Goal: Obtain resource: Obtain resource

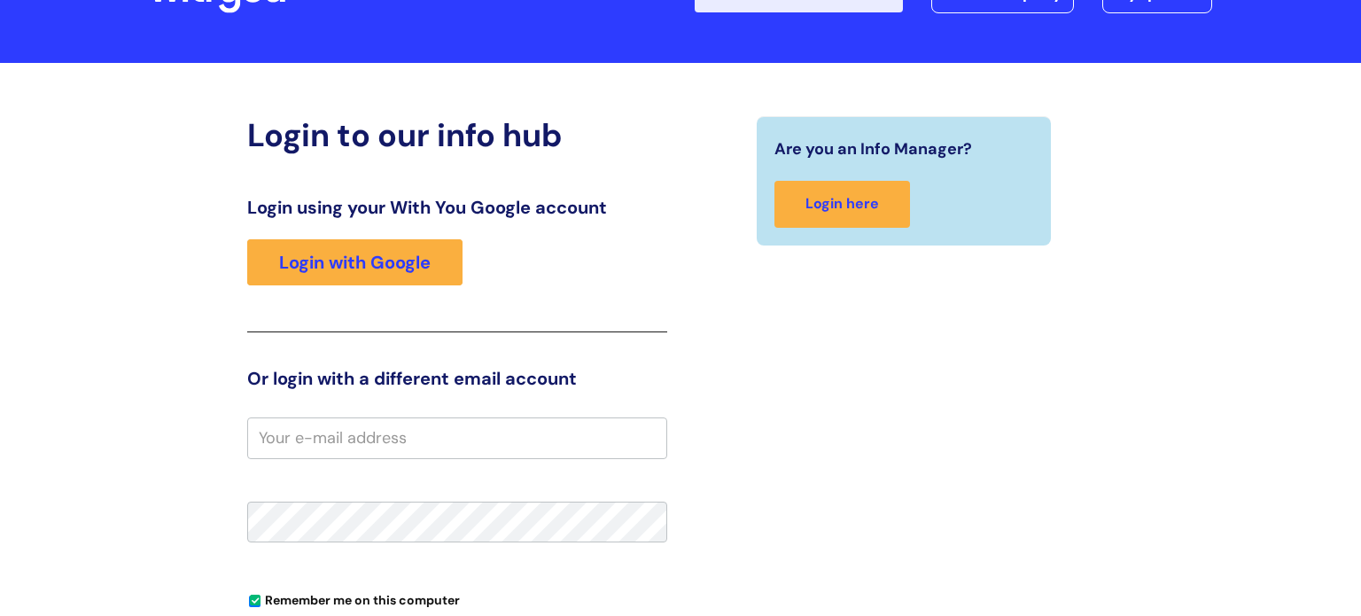
scroll to position [161, 0]
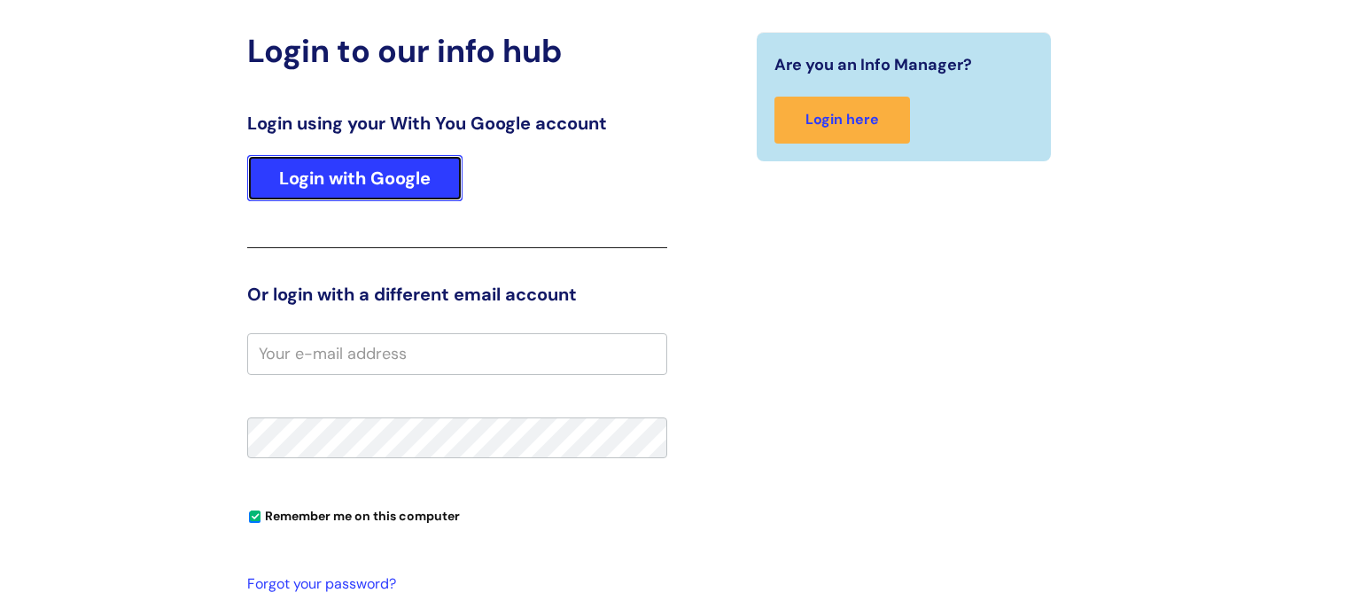
click at [358, 179] on link "Login with Google" at bounding box center [354, 178] width 215 height 46
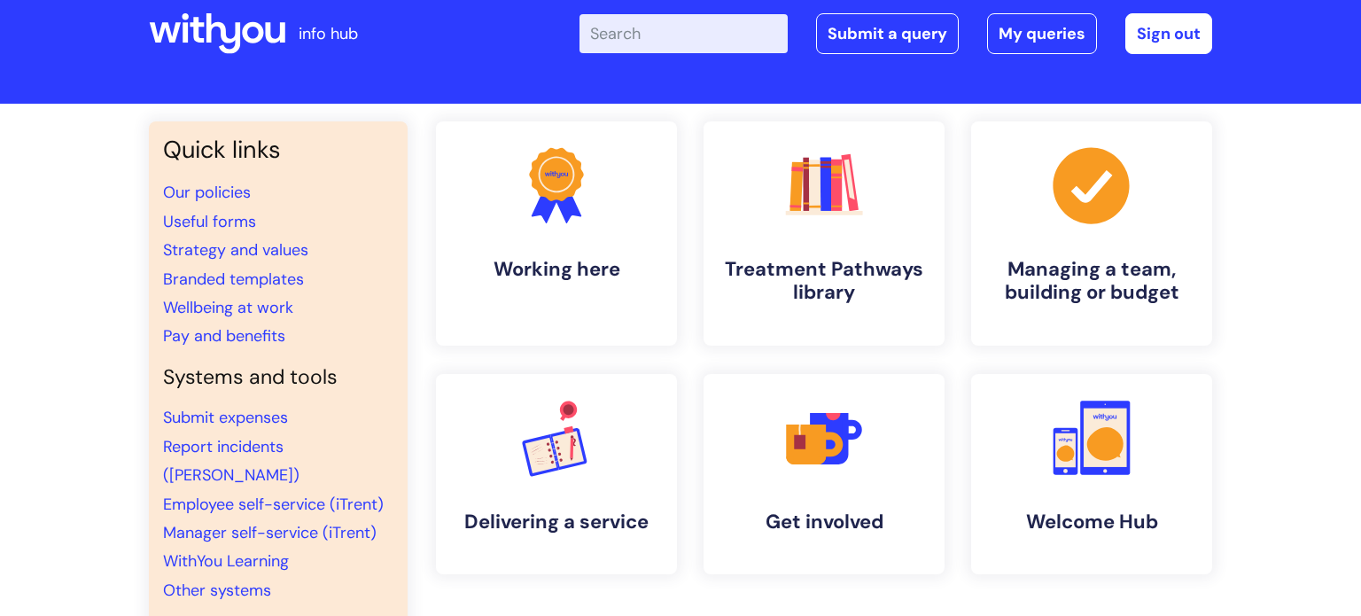
scroll to position [38, 0]
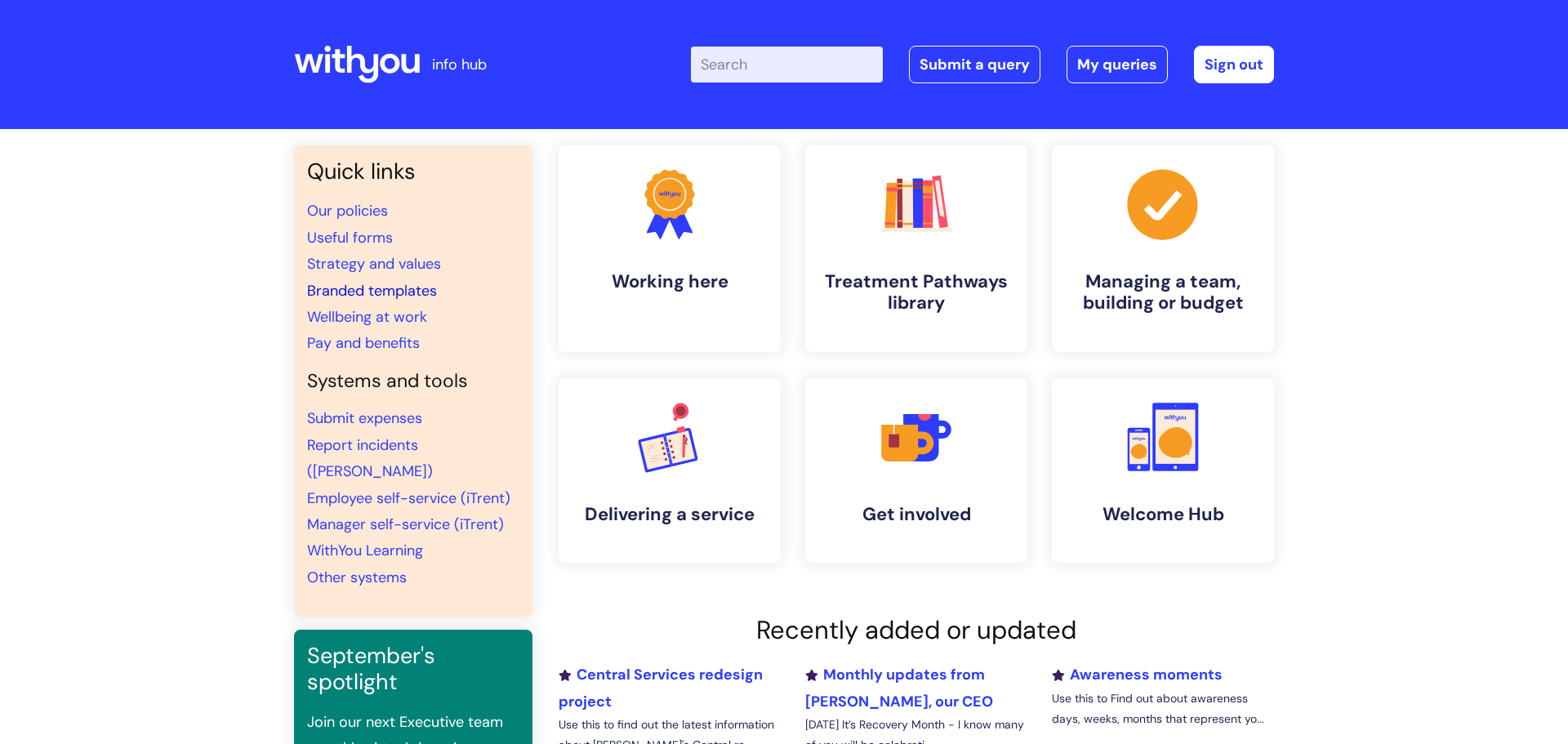
click at [382, 289] on link "Branded templates" at bounding box center [371, 290] width 130 height 19
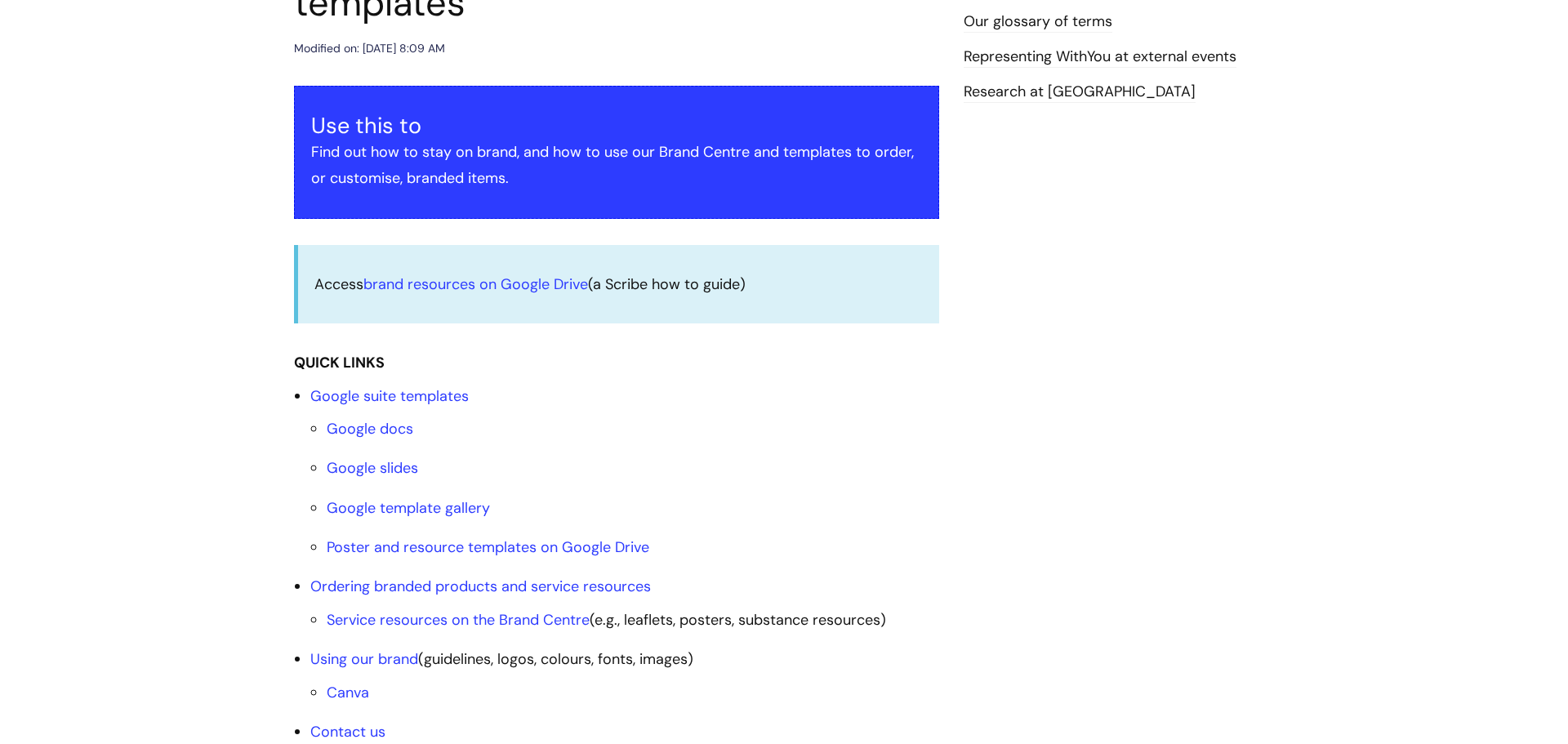
scroll to position [268, 0]
click at [369, 435] on link "Google docs" at bounding box center [370, 428] width 87 height 19
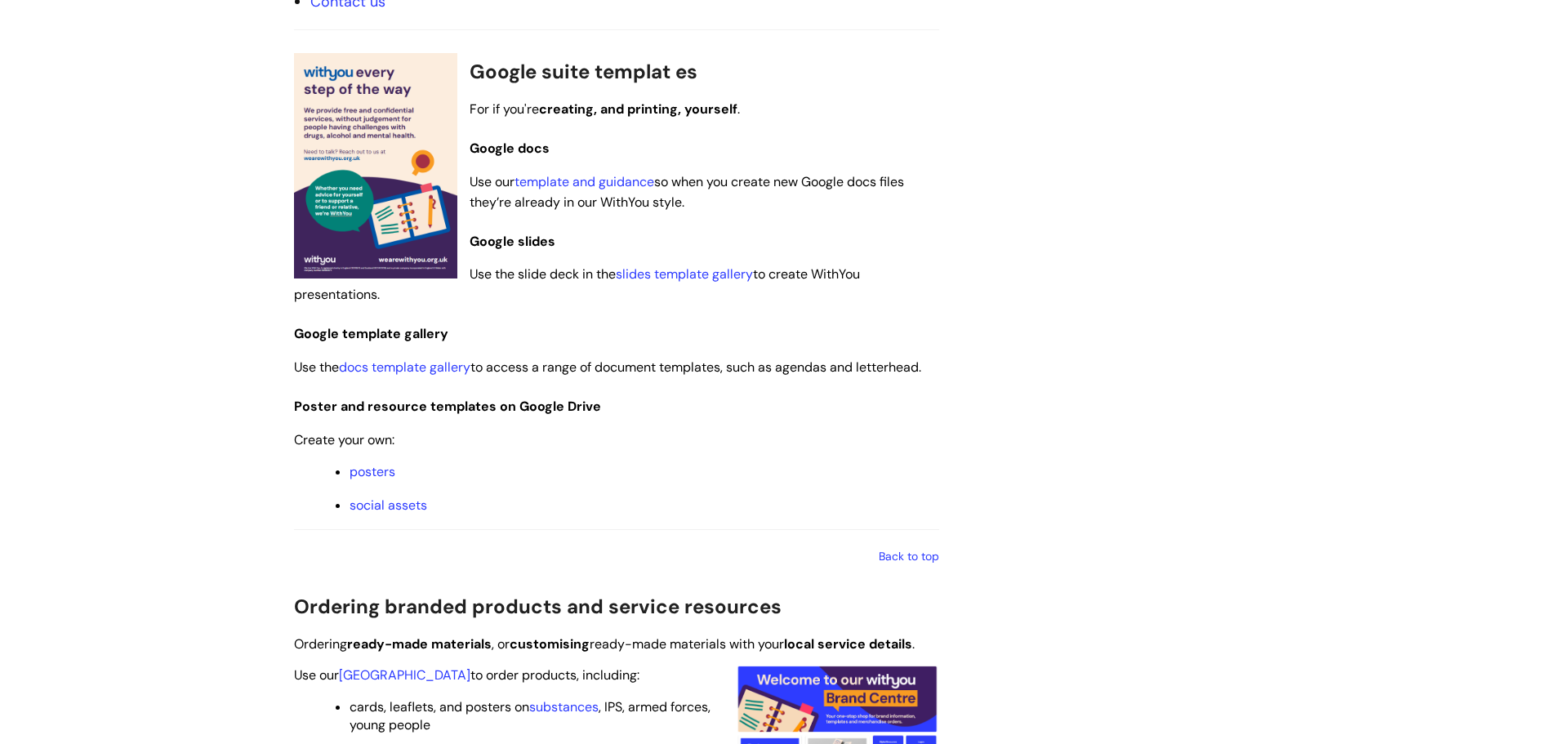
scroll to position [987, 0]
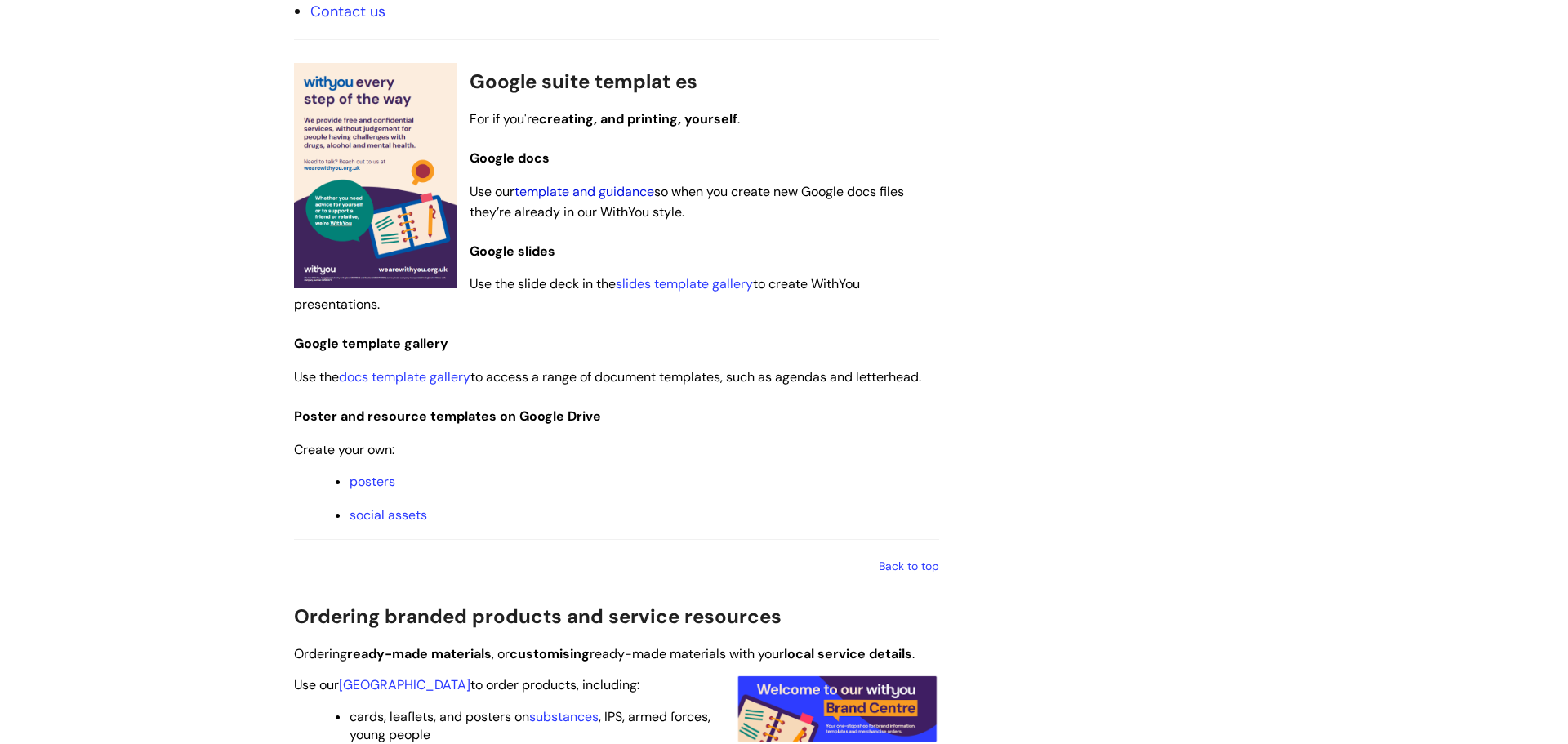
click at [596, 194] on link "template and guidance" at bounding box center [584, 191] width 139 height 18
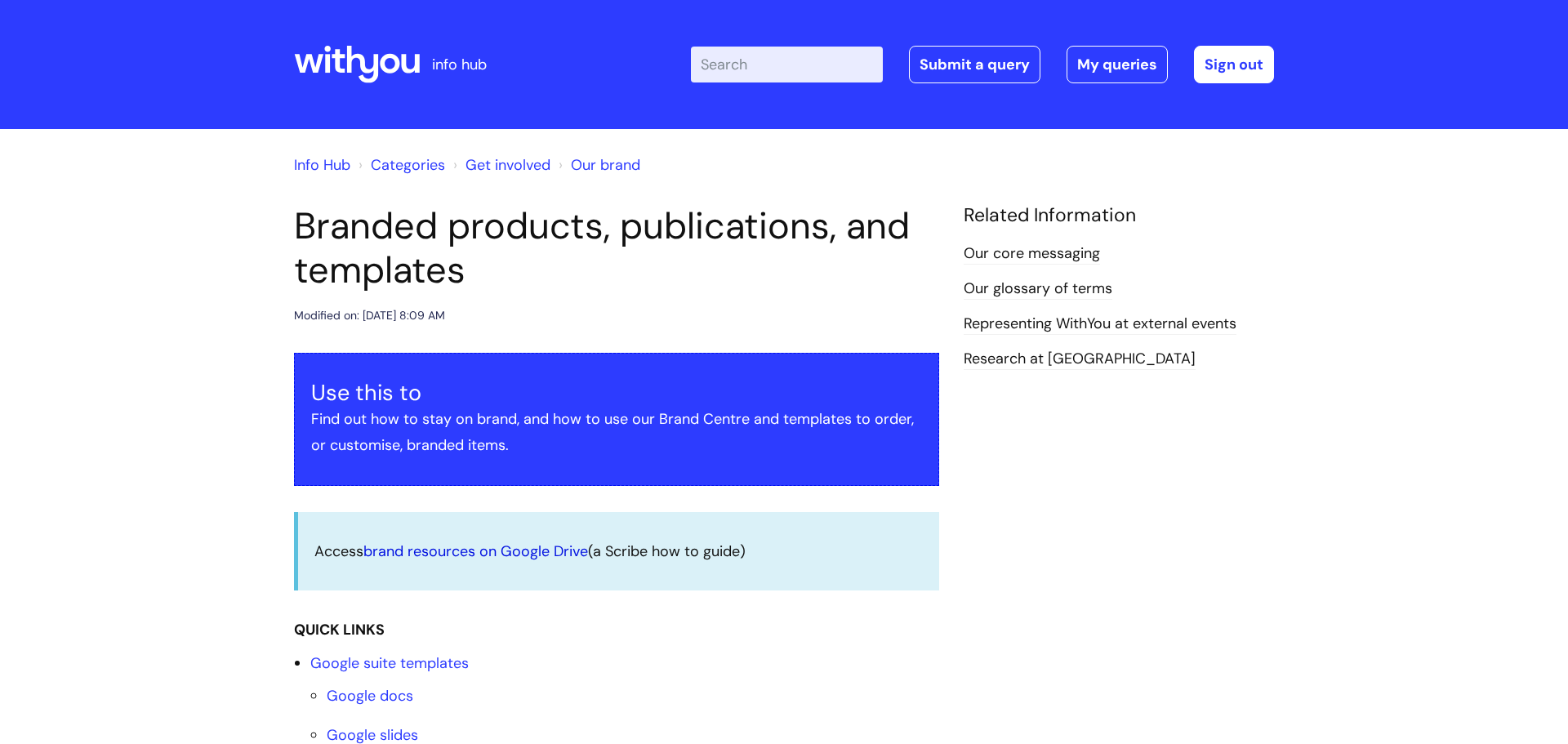
click at [440, 555] on link "brand resources on Google Drive" at bounding box center [476, 550] width 225 height 19
